Goal: Navigation & Orientation: Find specific page/section

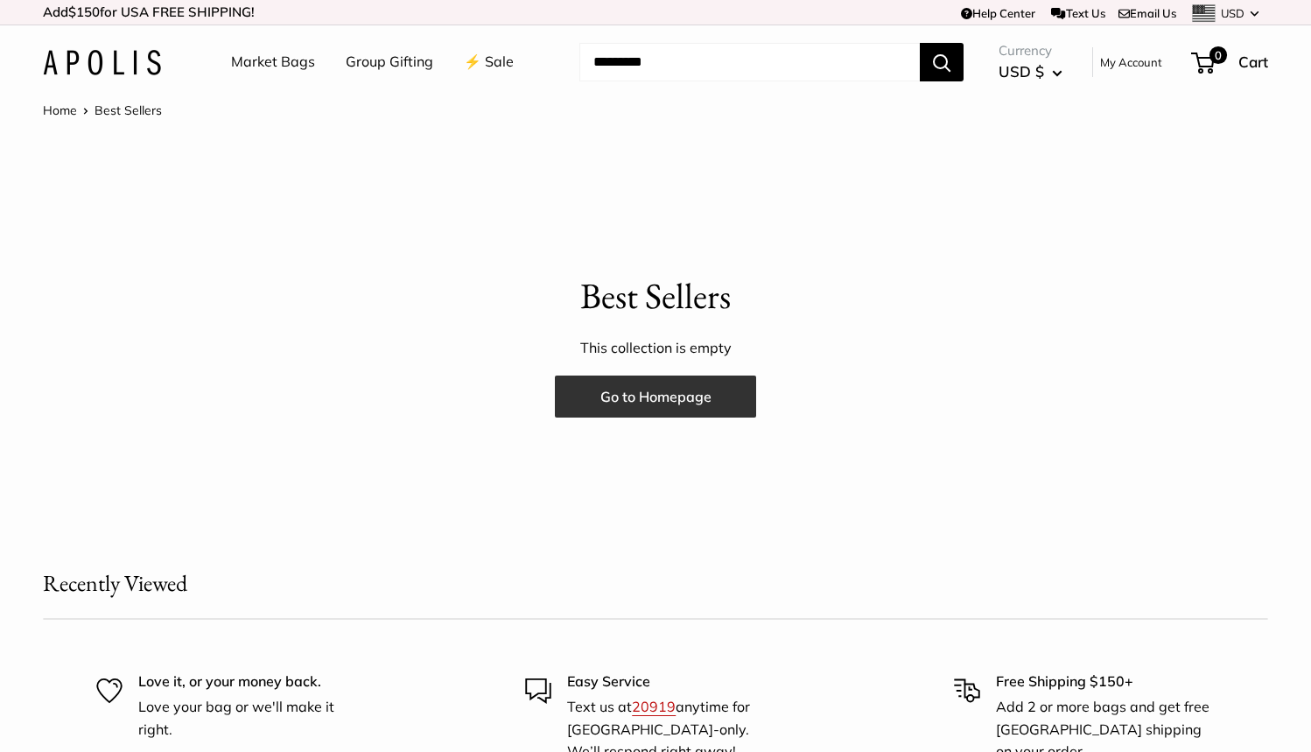
click at [706, 400] on link "Go to Homepage" at bounding box center [655, 397] width 201 height 42
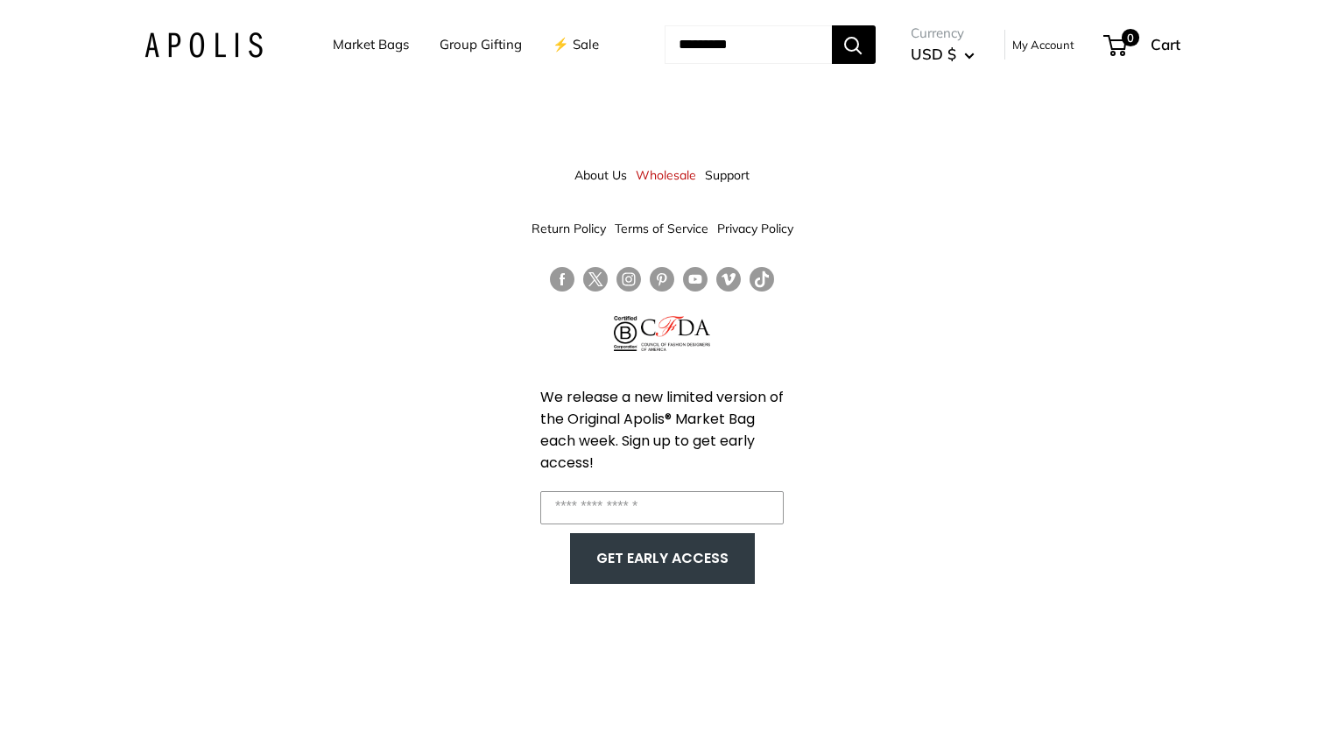
click at [342, 47] on link "Market Bags" at bounding box center [371, 44] width 76 height 25
